Goal: Check status: Check status

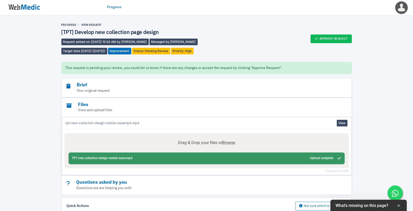
click at [111, 7] on link "Progress" at bounding box center [114, 7] width 15 height 5
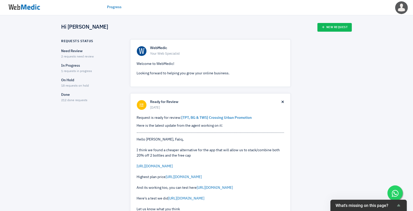
click at [79, 55] on div "Need Review 2 requests need review" at bounding box center [91, 53] width 60 height 11
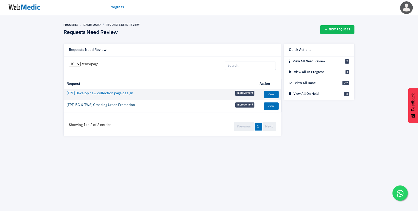
click at [93, 105] on link "[TPT, BG & TWS] Crossing Urban Promotion" at bounding box center [101, 104] width 68 height 5
